Goal: Transaction & Acquisition: Purchase product/service

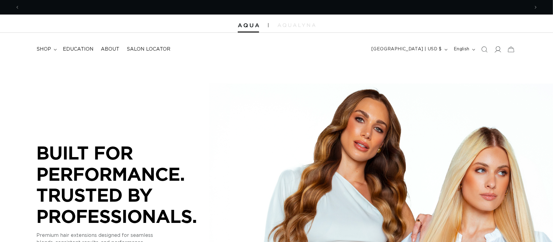
scroll to position [0, 510]
click at [485, 52] on icon "Search" at bounding box center [484, 49] width 6 height 6
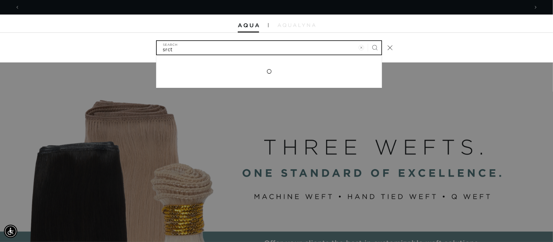
scroll to position [0, 1019]
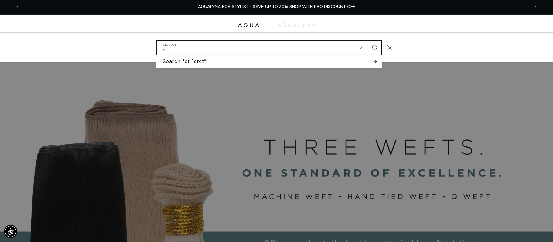
type input "s"
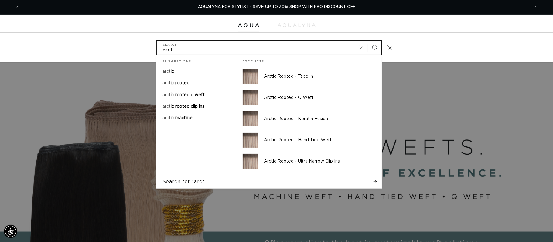
scroll to position [0, 0]
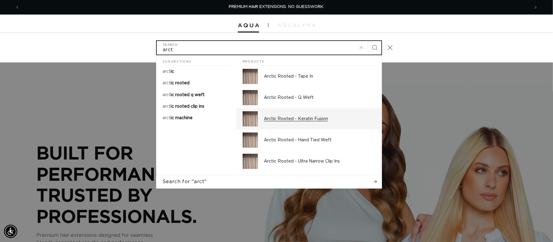
type input "arct"
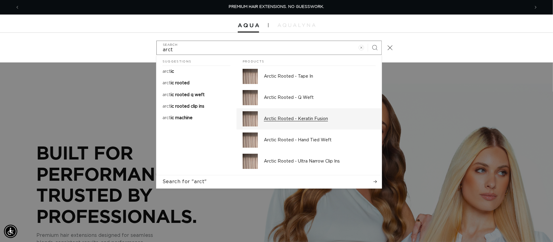
click at [286, 122] on p "Arctic Rooted - Keratin Fusion" at bounding box center [320, 118] width 112 height 5
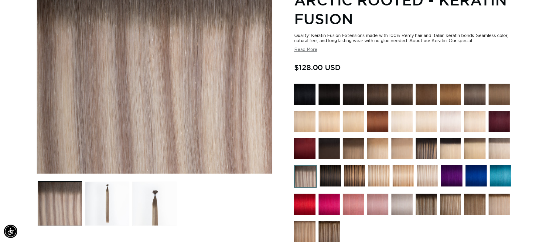
scroll to position [99, 0]
